Goal: Browse casually: Explore the website without a specific task or goal

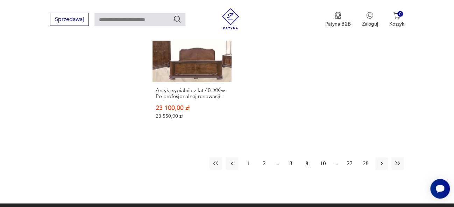
scroll to position [1052, 0]
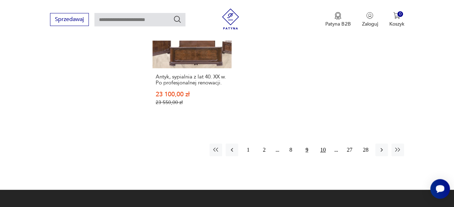
click at [323, 143] on button "10" at bounding box center [322, 149] width 13 height 13
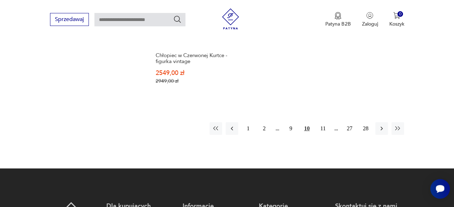
scroll to position [1047, 0]
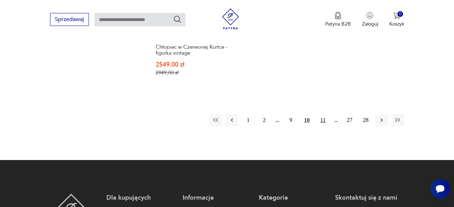
click at [321, 114] on button "11" at bounding box center [322, 120] width 13 height 13
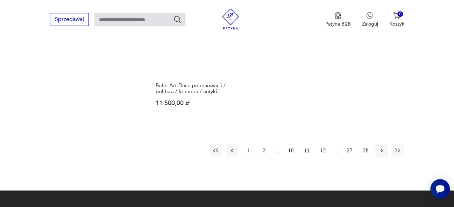
scroll to position [1021, 0]
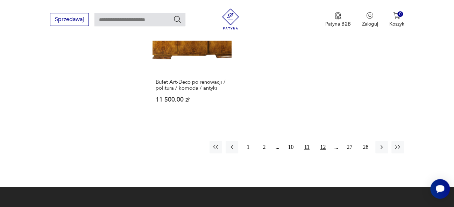
click at [323, 141] on button "12" at bounding box center [322, 147] width 13 height 13
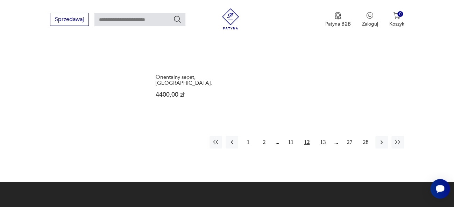
scroll to position [1026, 0]
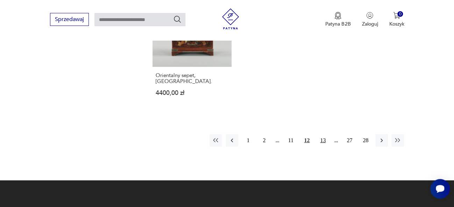
click at [323, 134] on button "13" at bounding box center [322, 140] width 13 height 13
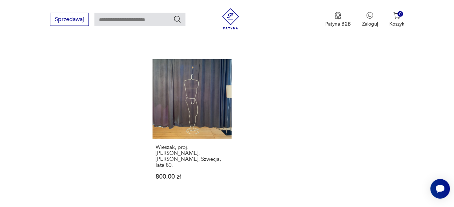
scroll to position [966, 0]
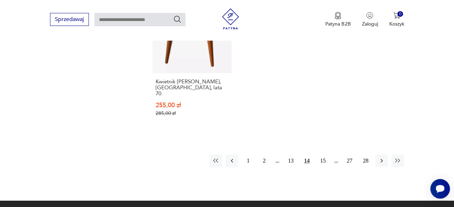
scroll to position [1043, 0]
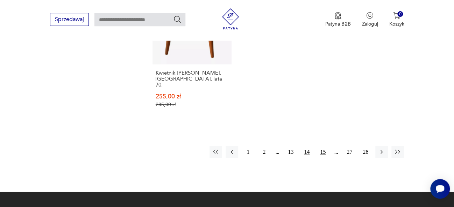
click at [327, 145] on button "15" at bounding box center [322, 151] width 13 height 13
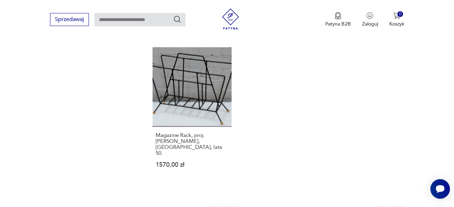
scroll to position [988, 0]
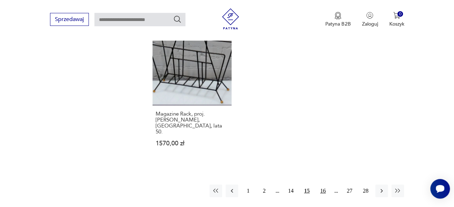
click at [325, 184] on button "16" at bounding box center [322, 190] width 13 height 13
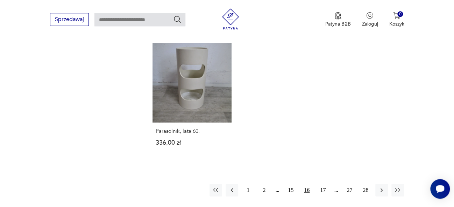
scroll to position [974, 0]
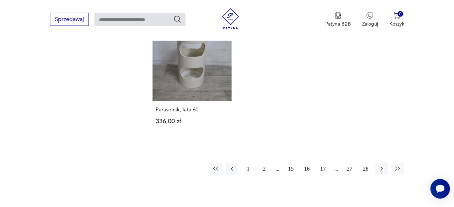
click at [323, 162] on button "17" at bounding box center [322, 168] width 13 height 13
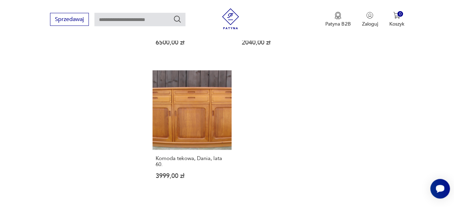
scroll to position [973, 0]
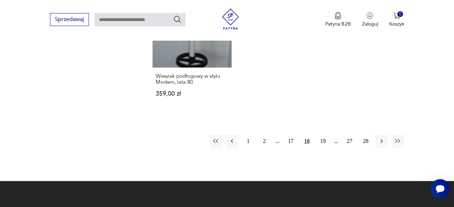
scroll to position [1038, 0]
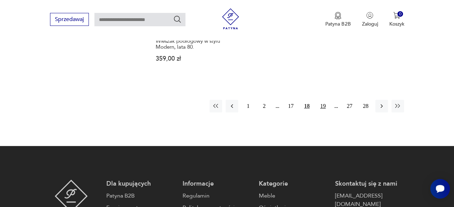
click at [323, 100] on button "19" at bounding box center [322, 106] width 13 height 13
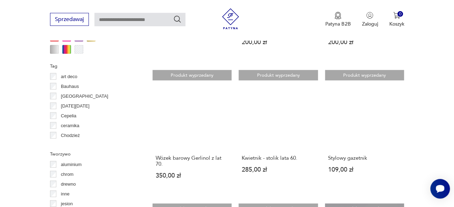
scroll to position [185, 0]
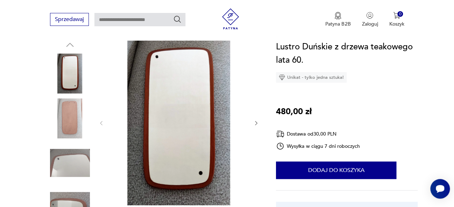
scroll to position [74, 0]
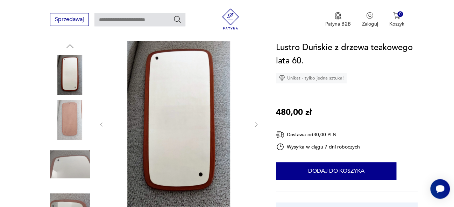
click at [200, 90] on img at bounding box center [178, 123] width 135 height 165
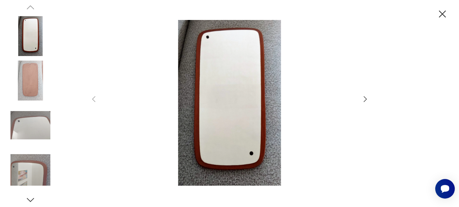
click at [366, 99] on icon "button" at bounding box center [365, 99] width 3 height 6
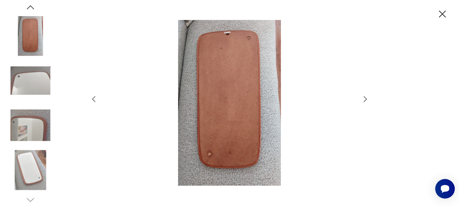
click at [366, 99] on icon "button" at bounding box center [365, 99] width 3 height 6
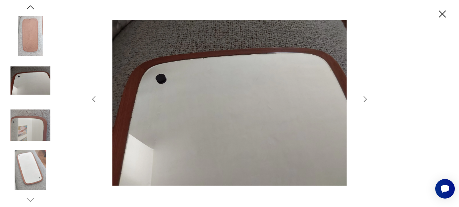
click at [366, 99] on icon "button" at bounding box center [365, 99] width 3 height 6
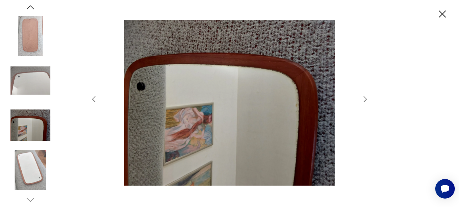
click at [366, 99] on icon "button" at bounding box center [365, 99] width 3 height 6
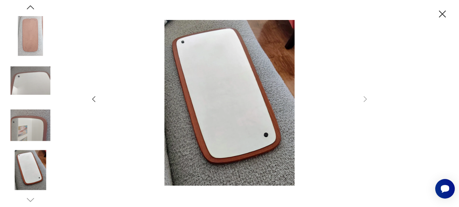
click at [441, 15] on icon "button" at bounding box center [442, 14] width 12 height 12
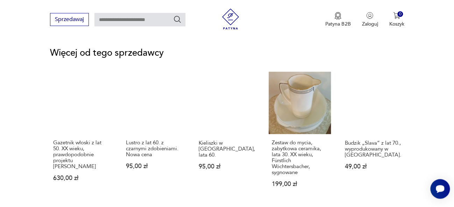
scroll to position [0, 0]
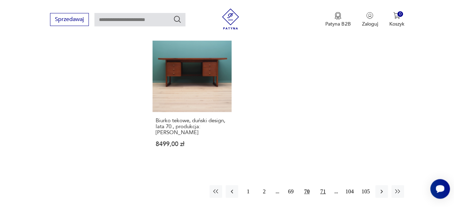
click at [322, 185] on button "71" at bounding box center [322, 191] width 13 height 13
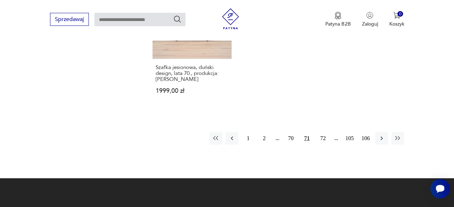
scroll to position [1001, 0]
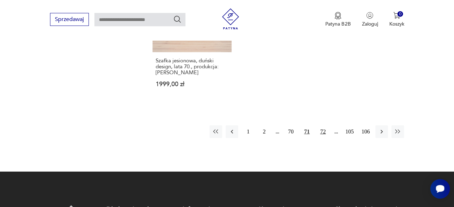
click at [323, 132] on button "72" at bounding box center [322, 131] width 13 height 13
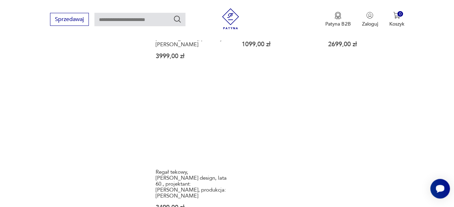
scroll to position [944, 0]
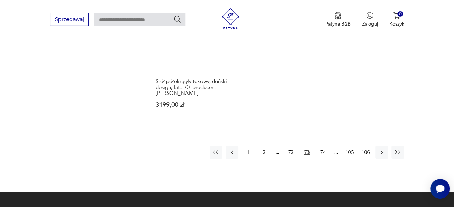
scroll to position [1023, 0]
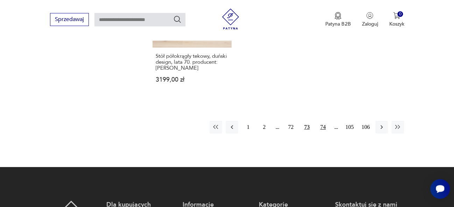
click at [324, 122] on button "74" at bounding box center [322, 127] width 13 height 13
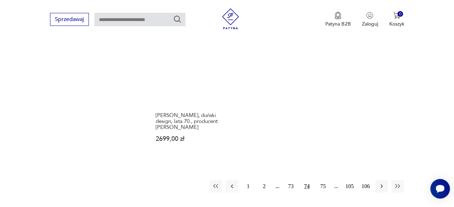
scroll to position [1006, 0]
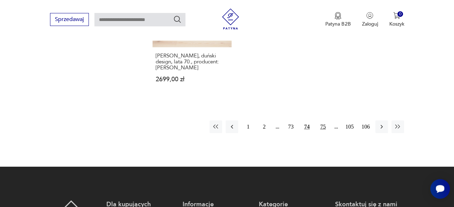
click at [322, 124] on button "75" at bounding box center [322, 126] width 13 height 13
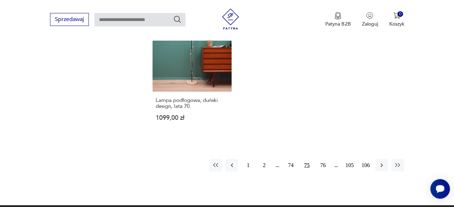
scroll to position [929, 0]
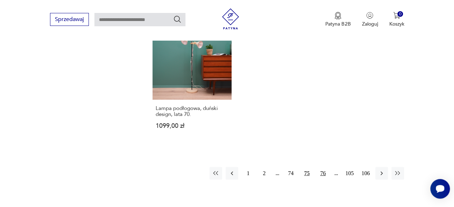
click at [322, 173] on button "76" at bounding box center [322, 173] width 13 height 13
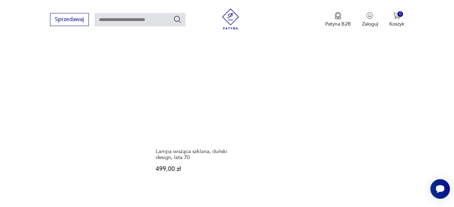
scroll to position [928, 0]
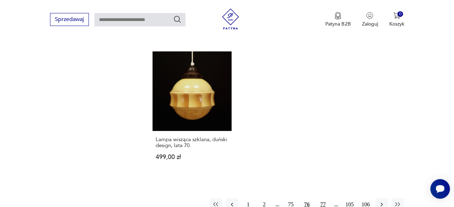
click at [321, 198] on button "77" at bounding box center [322, 204] width 13 height 13
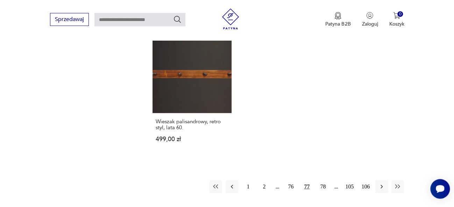
scroll to position [973, 0]
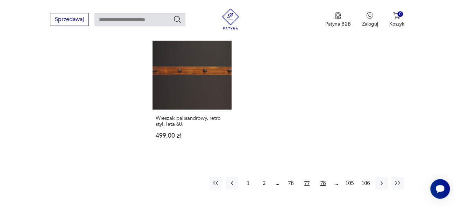
click at [322, 177] on button "78" at bounding box center [322, 183] width 13 height 13
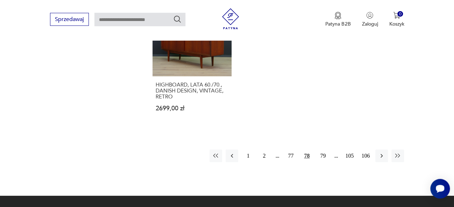
scroll to position [1002, 0]
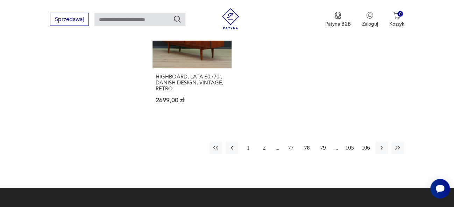
click at [325, 151] on button "79" at bounding box center [322, 147] width 13 height 13
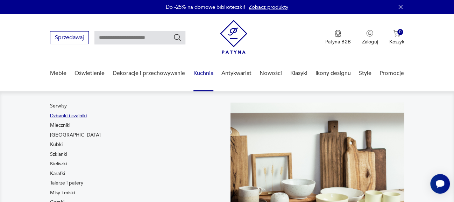
click at [83, 118] on link "Dzbanki i czajniki" at bounding box center [68, 115] width 37 height 7
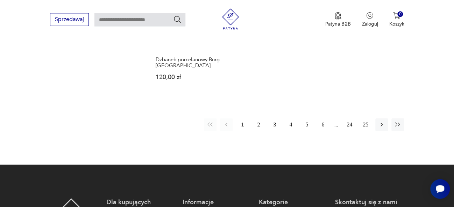
scroll to position [1049, 0]
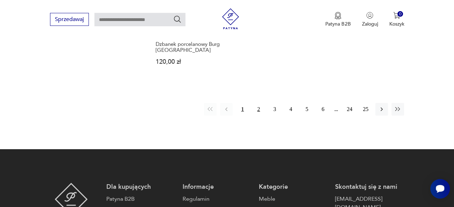
click at [258, 103] on button "2" at bounding box center [258, 109] width 13 height 13
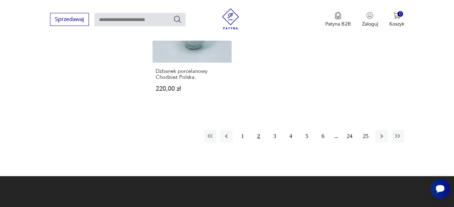
scroll to position [1034, 0]
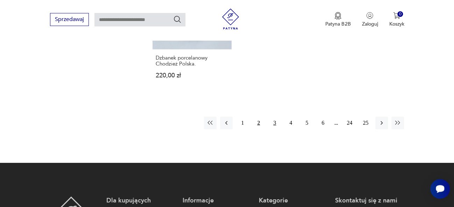
click at [277, 116] on button "3" at bounding box center [274, 122] width 13 height 13
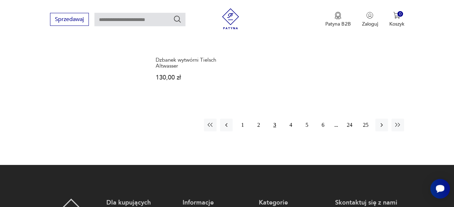
scroll to position [1019, 0]
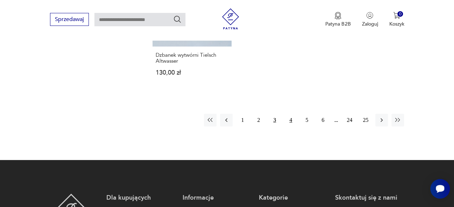
click at [290, 114] on button "4" at bounding box center [290, 120] width 13 height 13
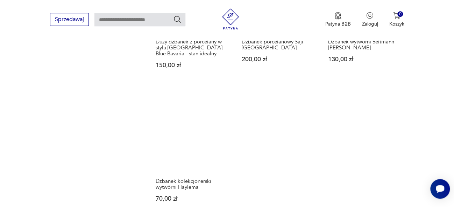
scroll to position [984, 0]
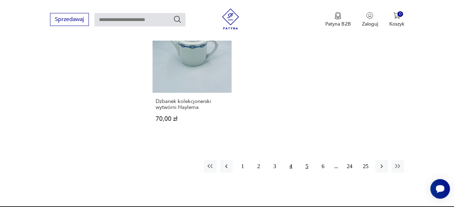
click at [306, 160] on button "5" at bounding box center [306, 166] width 13 height 13
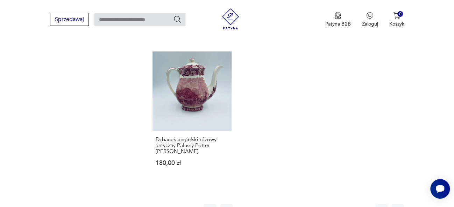
scroll to position [986, 0]
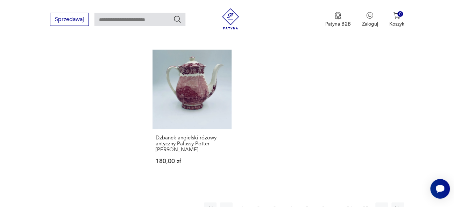
click at [321, 202] on button "6" at bounding box center [322, 208] width 13 height 13
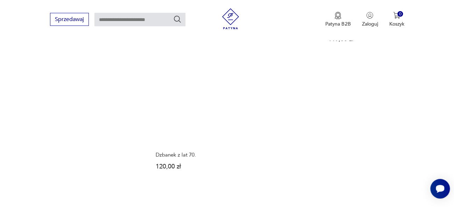
scroll to position [981, 0]
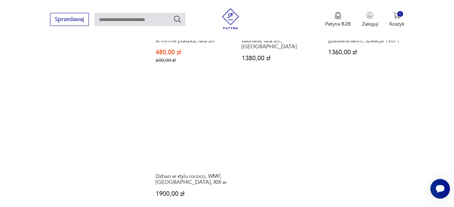
scroll to position [979, 0]
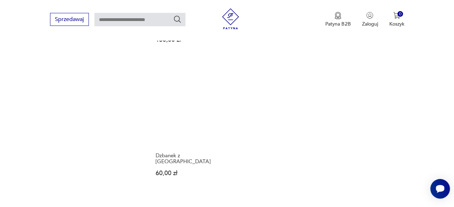
scroll to position [983, 0]
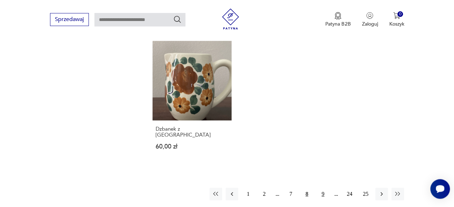
click at [324, 187] on button "9" at bounding box center [322, 193] width 13 height 13
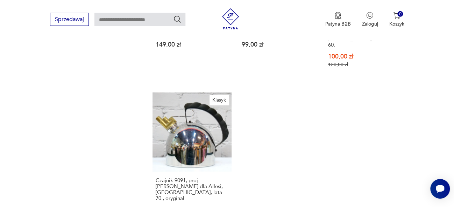
scroll to position [976, 0]
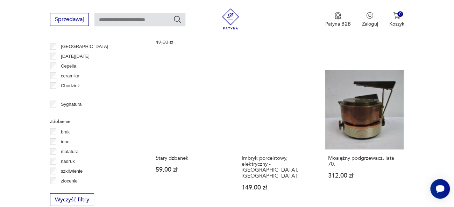
scroll to position [689, 0]
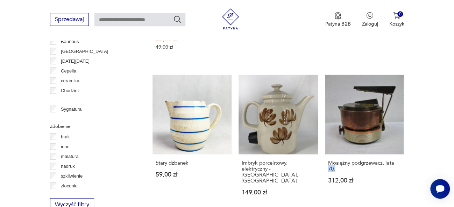
drag, startPoint x: 457, startPoint y: 45, endPoint x: 453, endPoint y: 134, distance: 88.2
click at [453, 134] on section "Filtruj produkty Cena MIN MAX OK Promocja Datowanie OK Kraj pochodzenia Polska …" at bounding box center [227, 79] width 454 height 955
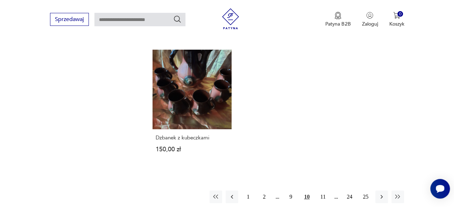
scroll to position [1030, 0]
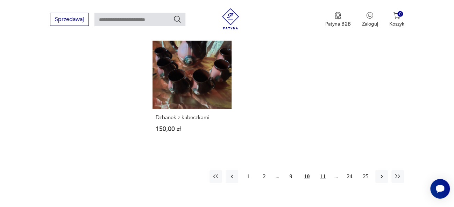
click at [324, 170] on button "11" at bounding box center [322, 176] width 13 height 13
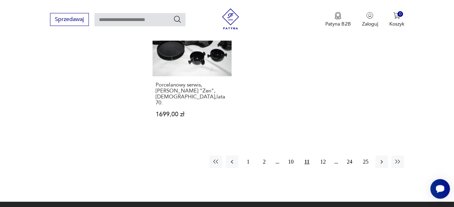
scroll to position [1054, 0]
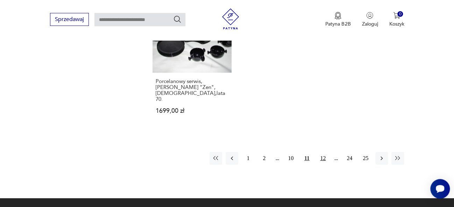
click at [324, 152] on button "12" at bounding box center [322, 158] width 13 height 13
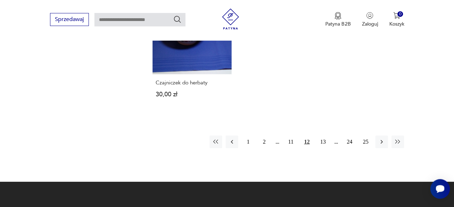
scroll to position [1037, 0]
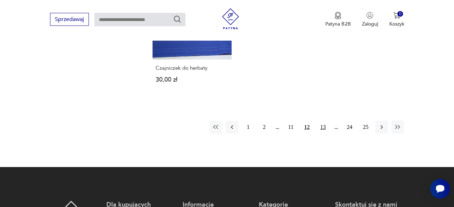
click at [321, 121] on button "13" at bounding box center [322, 127] width 13 height 13
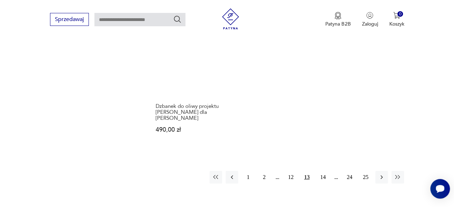
scroll to position [1015, 0]
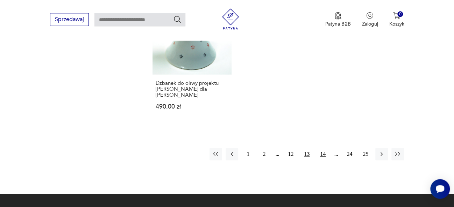
click at [324, 147] on button "14" at bounding box center [322, 153] width 13 height 13
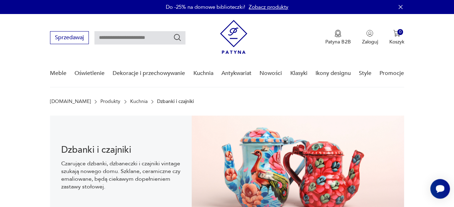
click at [130, 101] on link "Kuchnia" at bounding box center [138, 102] width 17 height 6
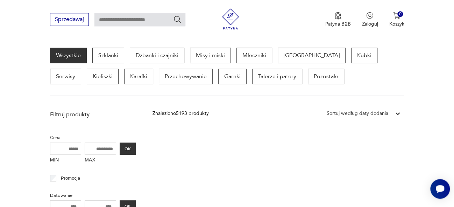
scroll to position [190, 0]
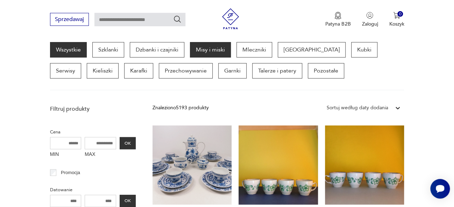
click at [214, 50] on p "Misy i miski" at bounding box center [210, 49] width 41 height 15
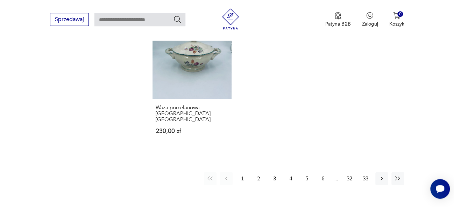
scroll to position [1050, 0]
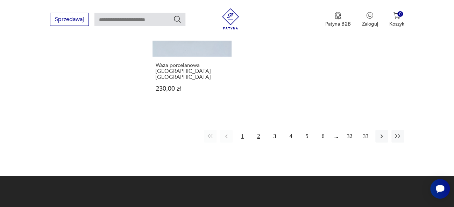
click at [259, 130] on button "2" at bounding box center [258, 136] width 13 height 13
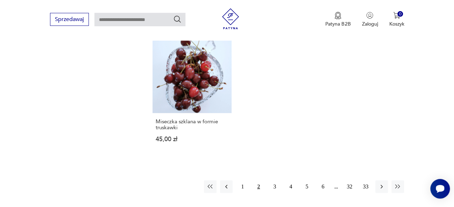
scroll to position [966, 0]
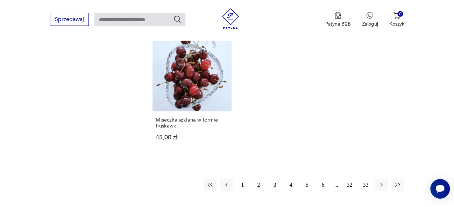
click at [274, 178] on button "3" at bounding box center [274, 184] width 13 height 13
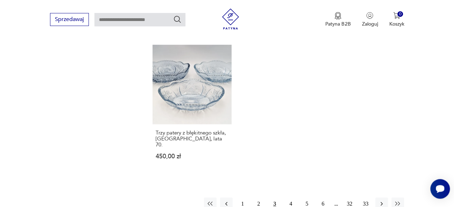
scroll to position [979, 0]
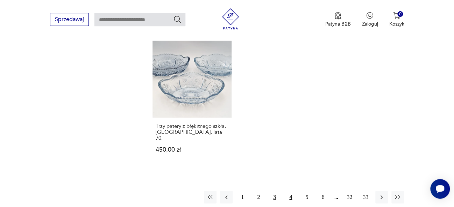
click at [291, 191] on button "4" at bounding box center [290, 197] width 13 height 13
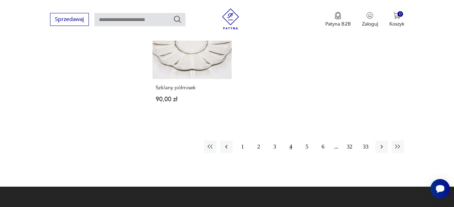
scroll to position [1025, 0]
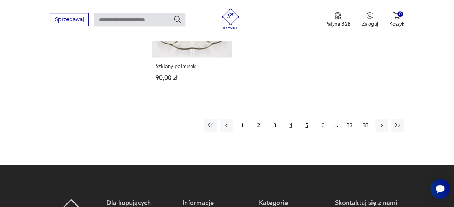
click at [308, 119] on button "5" at bounding box center [306, 125] width 13 height 13
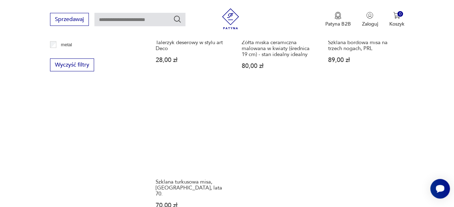
scroll to position [957, 0]
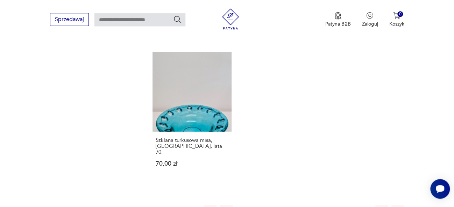
click at [323, 205] on button "6" at bounding box center [322, 211] width 13 height 13
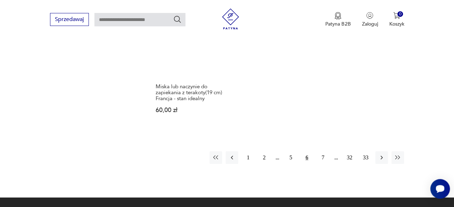
scroll to position [997, 0]
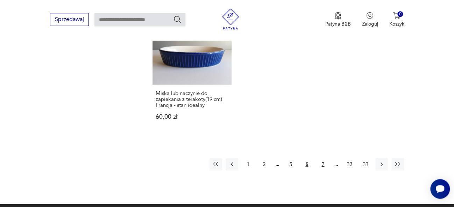
click at [323, 162] on button "7" at bounding box center [322, 164] width 13 height 13
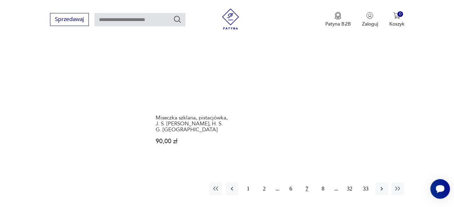
scroll to position [1035, 0]
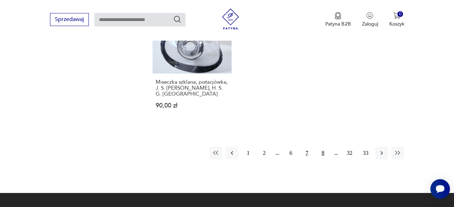
click at [323, 147] on button "8" at bounding box center [322, 153] width 13 height 13
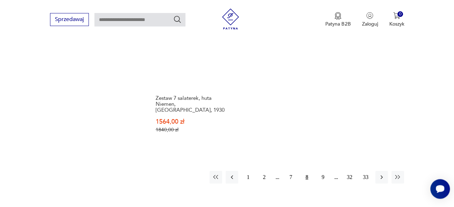
scroll to position [1002, 0]
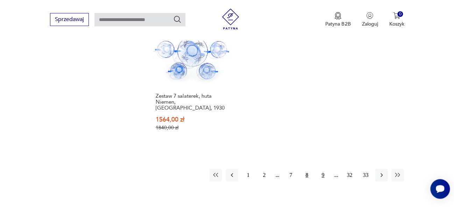
click at [322, 169] on button "9" at bounding box center [322, 175] width 13 height 13
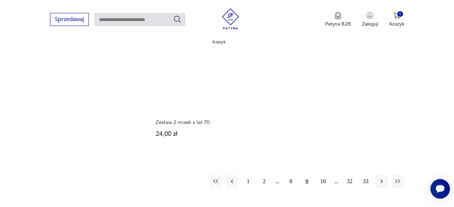
scroll to position [1037, 0]
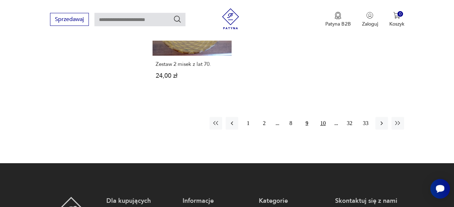
click at [322, 117] on button "10" at bounding box center [322, 123] width 13 height 13
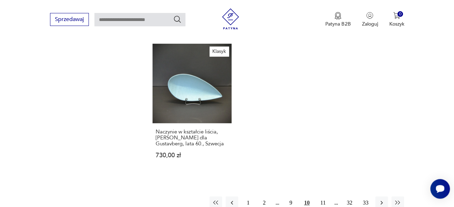
scroll to position [1001, 0]
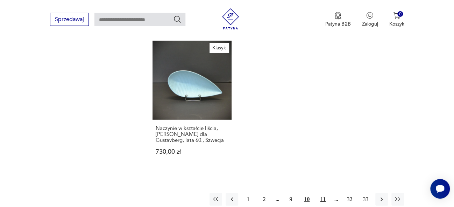
click at [323, 193] on button "11" at bounding box center [322, 199] width 13 height 13
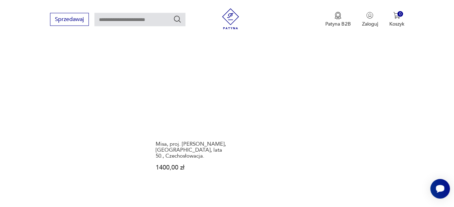
scroll to position [1000, 0]
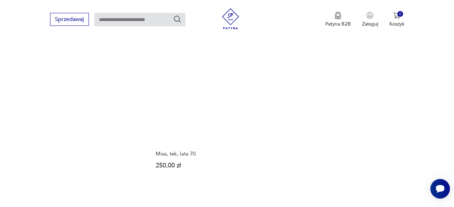
scroll to position [976, 0]
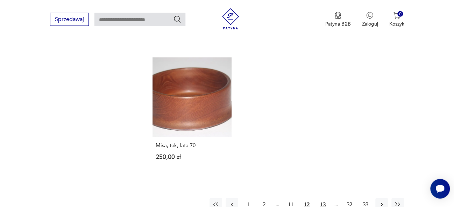
click at [324, 198] on button "13" at bounding box center [322, 204] width 13 height 13
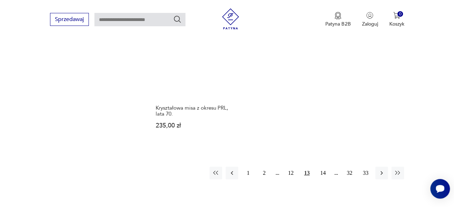
scroll to position [1004, 0]
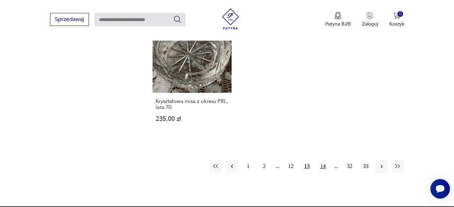
click at [324, 160] on button "14" at bounding box center [322, 166] width 13 height 13
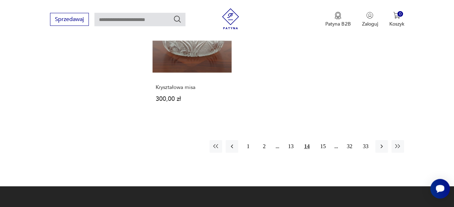
scroll to position [1019, 0]
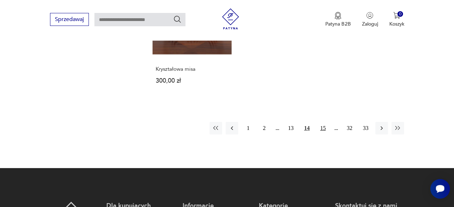
click at [323, 122] on button "15" at bounding box center [322, 128] width 13 height 13
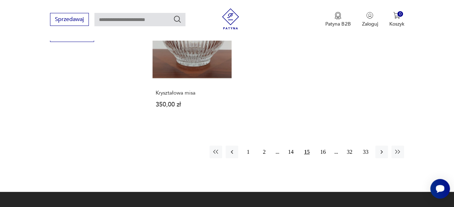
scroll to position [945, 0]
click at [323, 150] on button "16" at bounding box center [322, 151] width 13 height 13
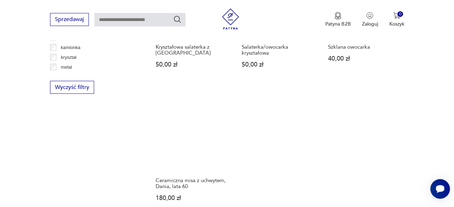
scroll to position [948, 0]
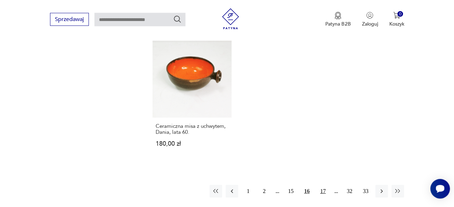
click at [322, 187] on button "17" at bounding box center [322, 191] width 13 height 13
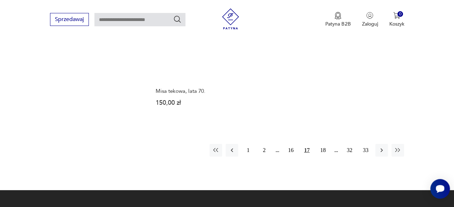
scroll to position [1002, 0]
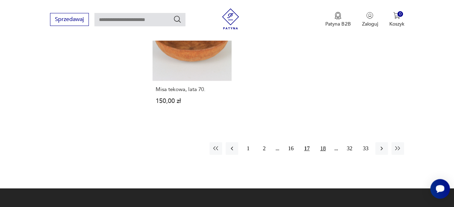
click at [322, 142] on button "18" at bounding box center [322, 148] width 13 height 13
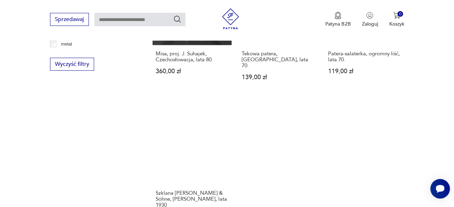
scroll to position [1027, 0]
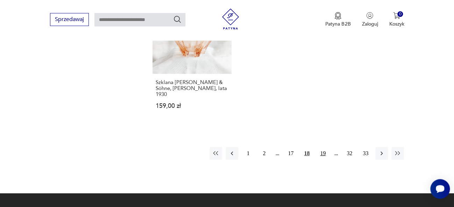
click at [320, 147] on button "19" at bounding box center [322, 153] width 13 height 13
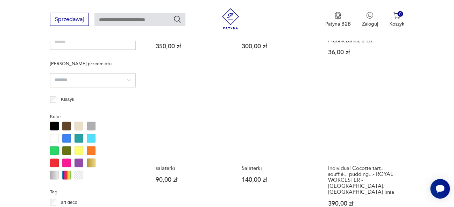
scroll to position [517, 0]
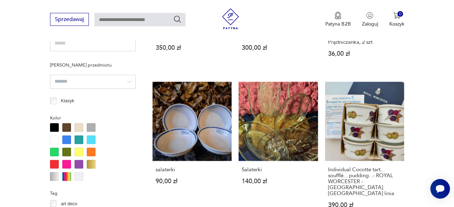
drag, startPoint x: 458, startPoint y: 36, endPoint x: 454, endPoint y: 84, distance: 47.5
drag, startPoint x: 454, startPoint y: 84, endPoint x: 450, endPoint y: 107, distance: 23.6
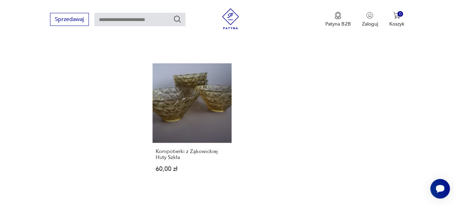
scroll to position [1047, 0]
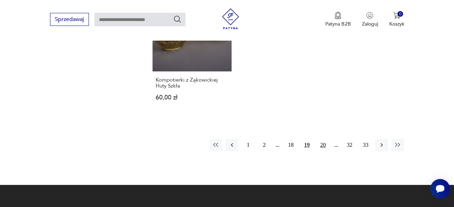
click at [321, 138] on button "20" at bounding box center [322, 144] width 13 height 13
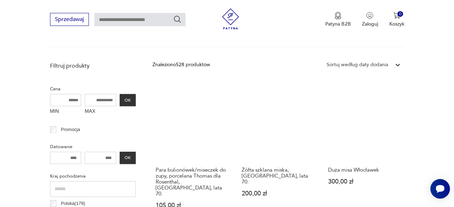
scroll to position [190, 0]
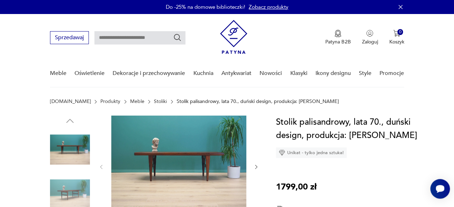
scroll to position [90, 0]
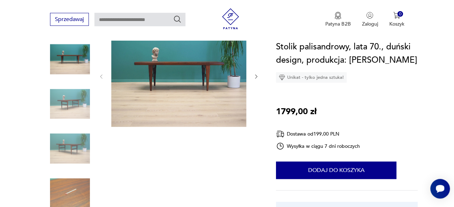
click at [214, 92] on img at bounding box center [178, 75] width 135 height 101
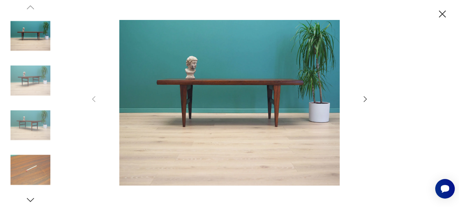
click at [365, 100] on icon "button" at bounding box center [365, 99] width 8 height 8
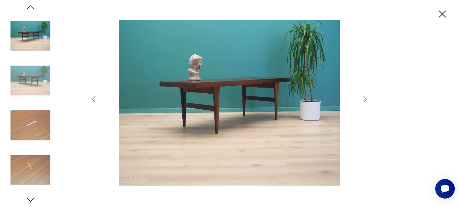
click at [365, 100] on icon "button" at bounding box center [365, 99] width 8 height 8
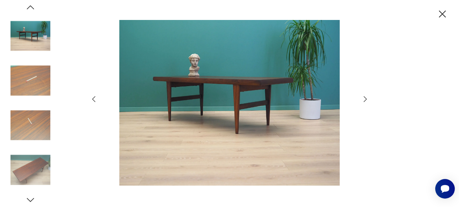
click at [365, 100] on icon "button" at bounding box center [365, 99] width 8 height 8
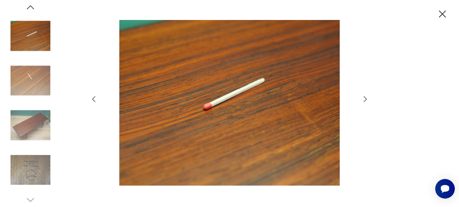
click at [365, 100] on icon "button" at bounding box center [365, 99] width 8 height 8
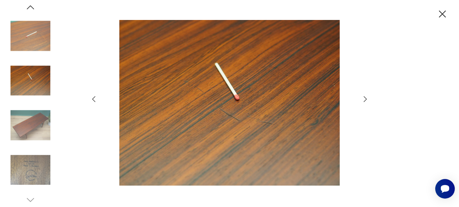
click at [365, 100] on icon "button" at bounding box center [365, 99] width 8 height 8
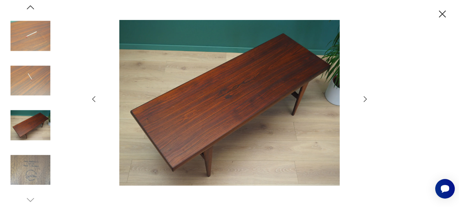
click at [365, 100] on icon "button" at bounding box center [365, 99] width 8 height 8
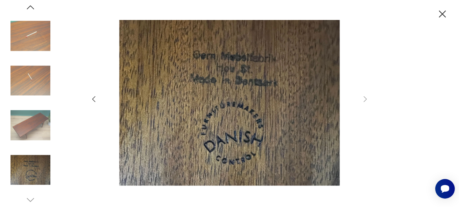
click at [442, 9] on icon "button" at bounding box center [442, 14] width 12 height 12
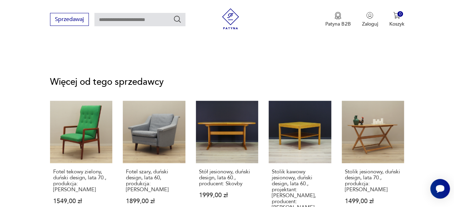
scroll to position [922, 0]
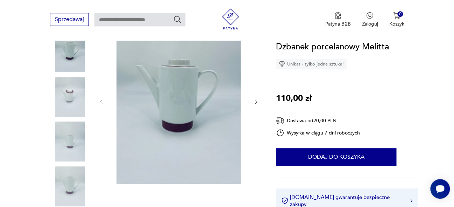
scroll to position [92, 0]
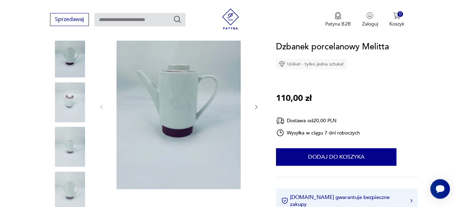
click at [255, 105] on icon "button" at bounding box center [256, 107] width 6 height 6
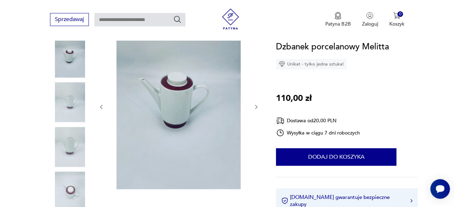
click at [255, 105] on icon "button" at bounding box center [256, 107] width 6 height 6
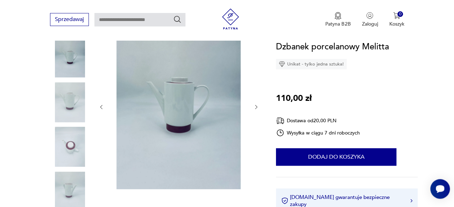
click at [255, 105] on icon "button" at bounding box center [256, 107] width 6 height 6
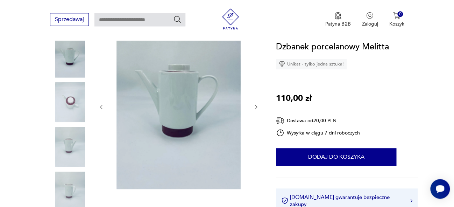
click at [255, 105] on icon "button" at bounding box center [256, 107] width 6 height 6
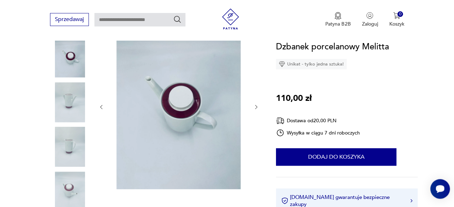
click at [255, 105] on icon "button" at bounding box center [256, 107] width 6 height 6
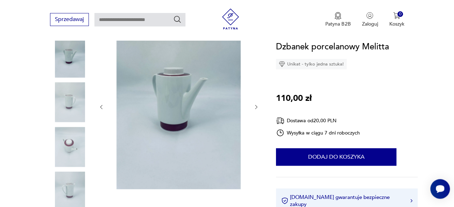
click at [255, 105] on icon "button" at bounding box center [256, 107] width 6 height 6
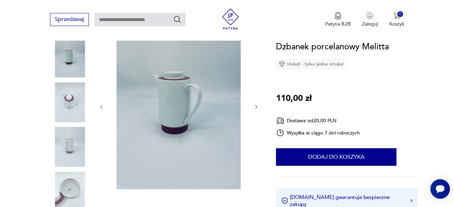
click at [255, 105] on icon "button" at bounding box center [256, 107] width 6 height 6
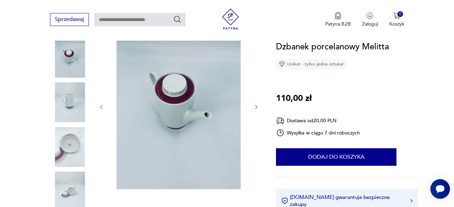
click at [255, 105] on icon "button" at bounding box center [256, 107] width 6 height 6
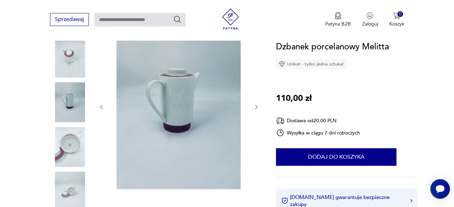
click at [255, 105] on icon "button" at bounding box center [256, 107] width 6 height 6
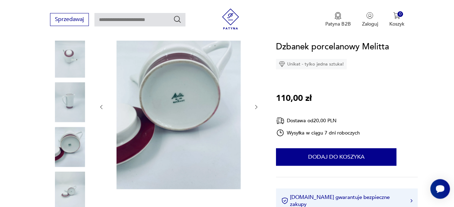
click at [255, 105] on icon "button" at bounding box center [256, 107] width 6 height 6
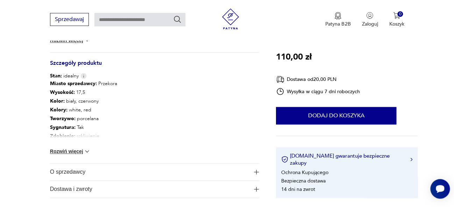
scroll to position [380, 0]
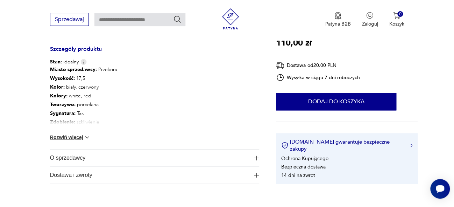
click at [90, 136] on img at bounding box center [87, 137] width 7 height 7
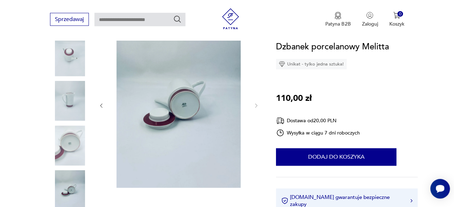
scroll to position [92, 0]
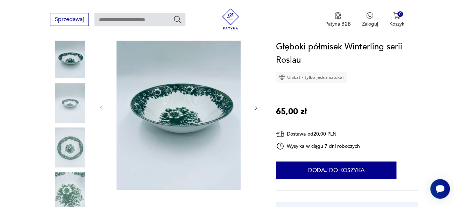
scroll to position [117, 0]
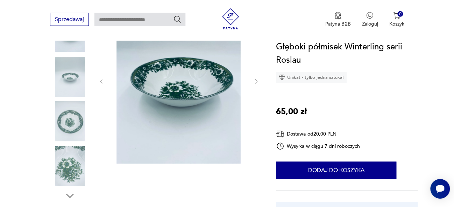
click at [255, 80] on icon "button" at bounding box center [256, 81] width 6 height 6
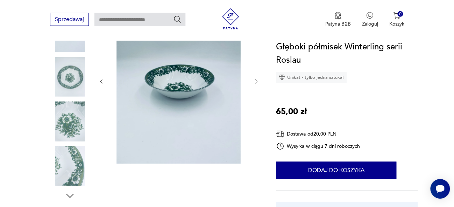
click at [255, 80] on icon "button" at bounding box center [256, 81] width 6 height 6
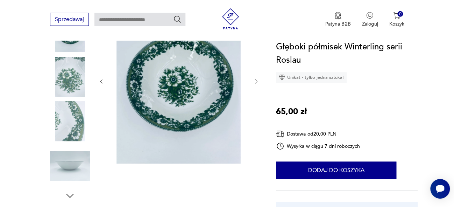
click at [255, 80] on icon "button" at bounding box center [256, 81] width 6 height 6
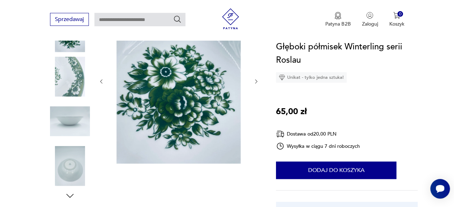
click at [255, 80] on icon "button" at bounding box center [256, 81] width 6 height 6
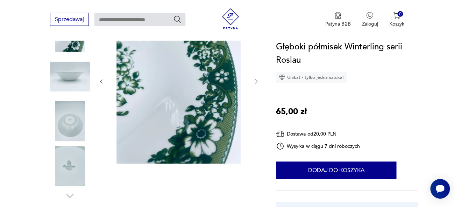
click at [255, 80] on icon "button" at bounding box center [256, 81] width 6 height 6
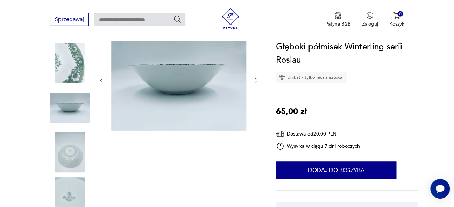
scroll to position [85, 0]
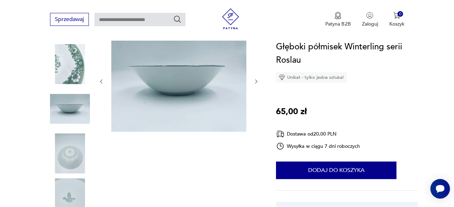
click at [255, 80] on icon "button" at bounding box center [256, 81] width 6 height 6
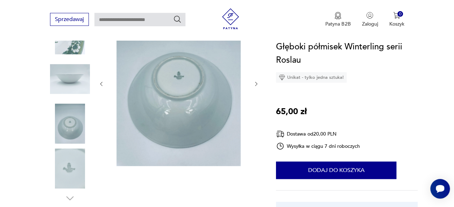
scroll to position [117, 0]
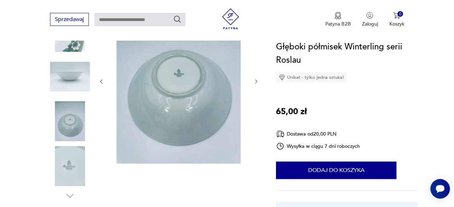
click at [255, 80] on icon "button" at bounding box center [256, 81] width 6 height 6
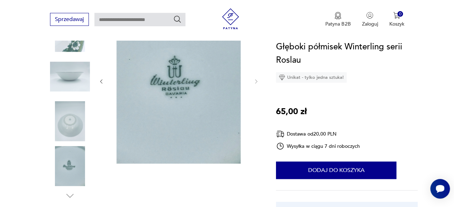
click at [101, 81] on icon "button" at bounding box center [101, 81] width 6 height 6
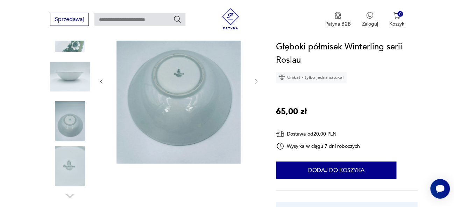
click at [101, 81] on icon "button" at bounding box center [101, 81] width 6 height 6
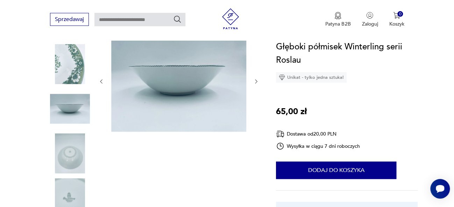
click at [101, 81] on icon "button" at bounding box center [101, 81] width 6 height 6
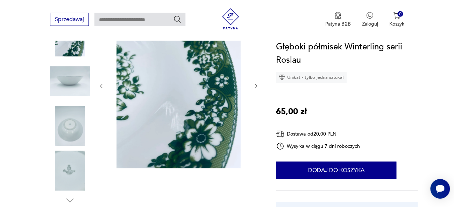
click at [101, 83] on icon "button" at bounding box center [101, 86] width 6 height 6
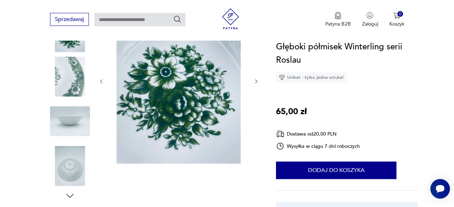
click at [101, 81] on icon "button" at bounding box center [101, 81] width 6 height 6
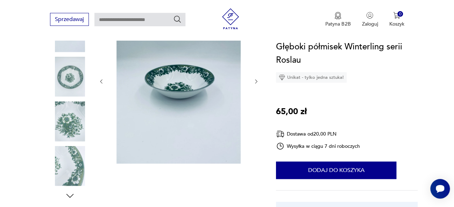
click at [101, 81] on icon "button" at bounding box center [101, 81] width 6 height 6
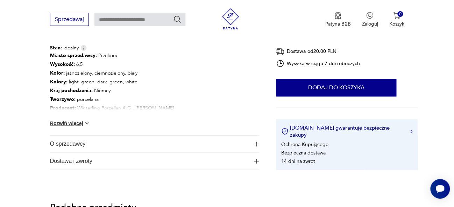
scroll to position [412, 0]
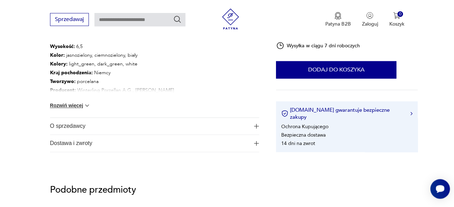
click at [257, 143] on img "button" at bounding box center [256, 143] width 5 height 5
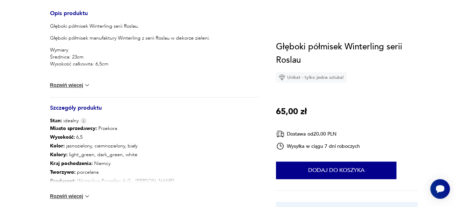
scroll to position [0, 0]
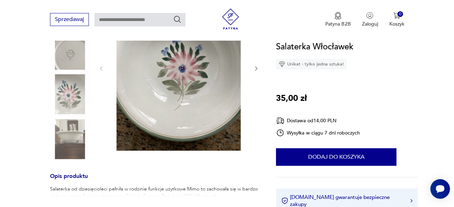
scroll to position [132, 0]
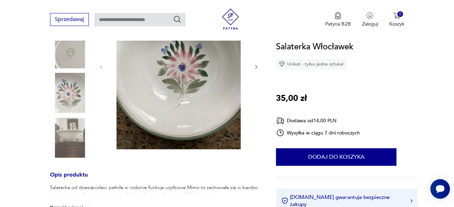
click at [78, 134] on img at bounding box center [70, 137] width 40 height 40
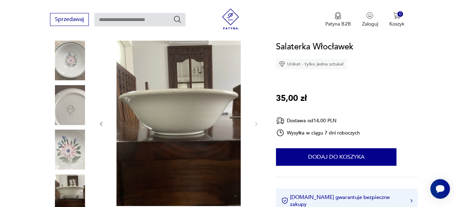
scroll to position [67, 0]
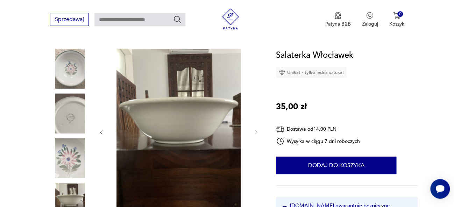
click at [71, 162] on img at bounding box center [70, 158] width 40 height 40
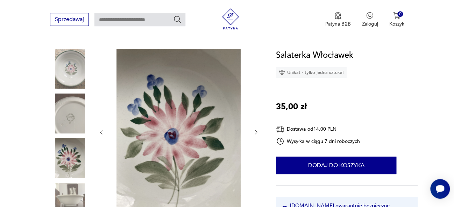
click at [74, 115] on img at bounding box center [70, 113] width 40 height 40
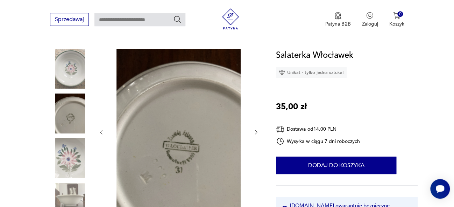
click at [70, 74] on img at bounding box center [70, 69] width 40 height 40
